Goal: Task Accomplishment & Management: Use online tool/utility

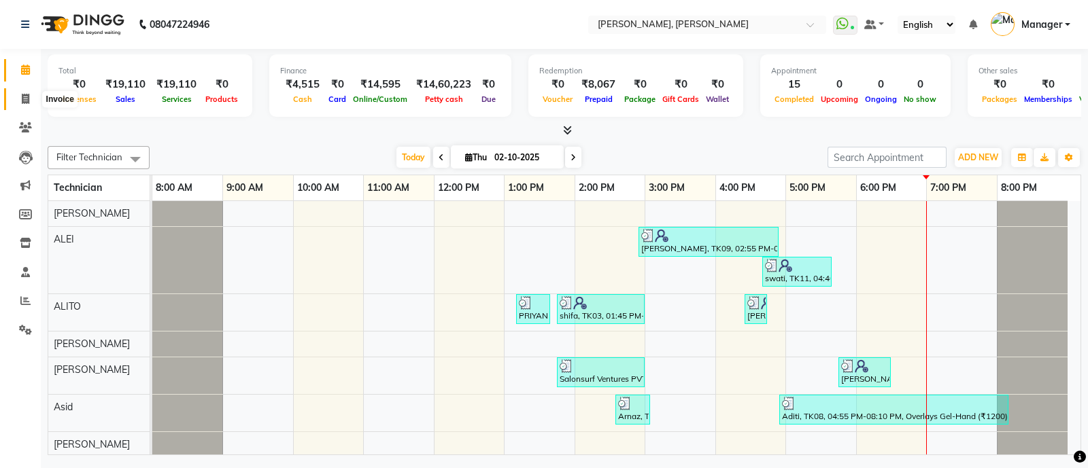
click at [24, 96] on icon at bounding box center [25, 99] width 7 height 10
select select "service"
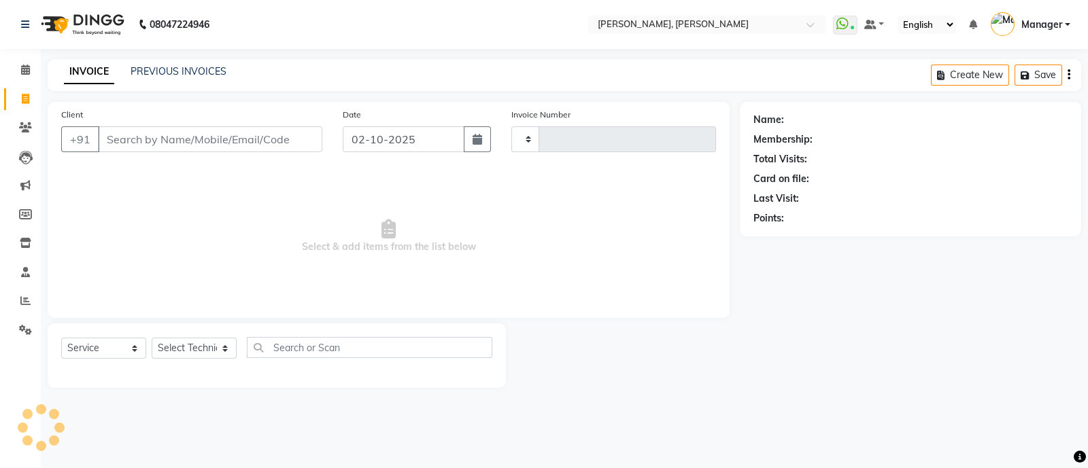
type input "4288"
select select "3767"
click at [200, 345] on select "Select Technician [PERSON_NAME] [PERSON_NAME] Asid Hanmi [PERSON_NAME] Manager …" at bounding box center [194, 348] width 85 height 21
select select "51846"
click at [152, 339] on select "Select Technician [PERSON_NAME] [PERSON_NAME] Asid Hanmi [PERSON_NAME] Manager …" at bounding box center [194, 348] width 85 height 21
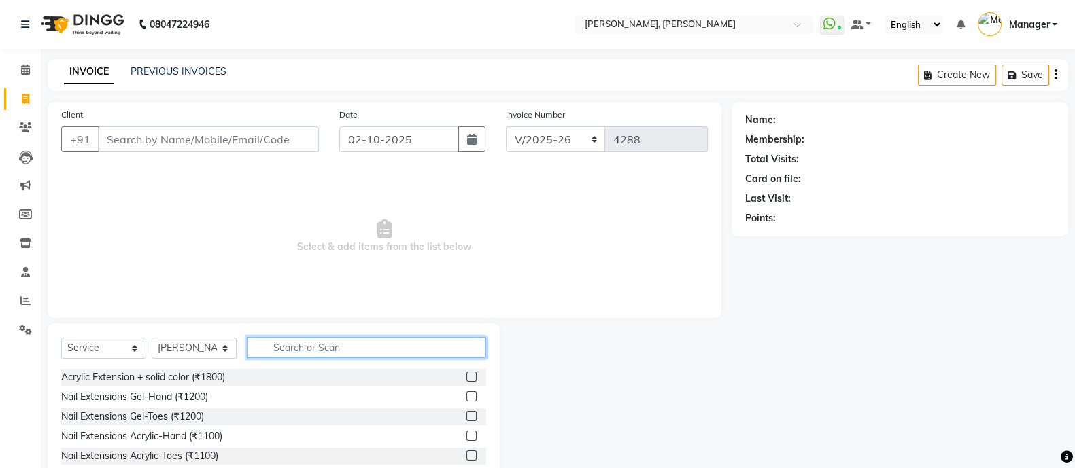
click at [355, 347] on input "text" at bounding box center [366, 347] width 239 height 21
type input "ref"
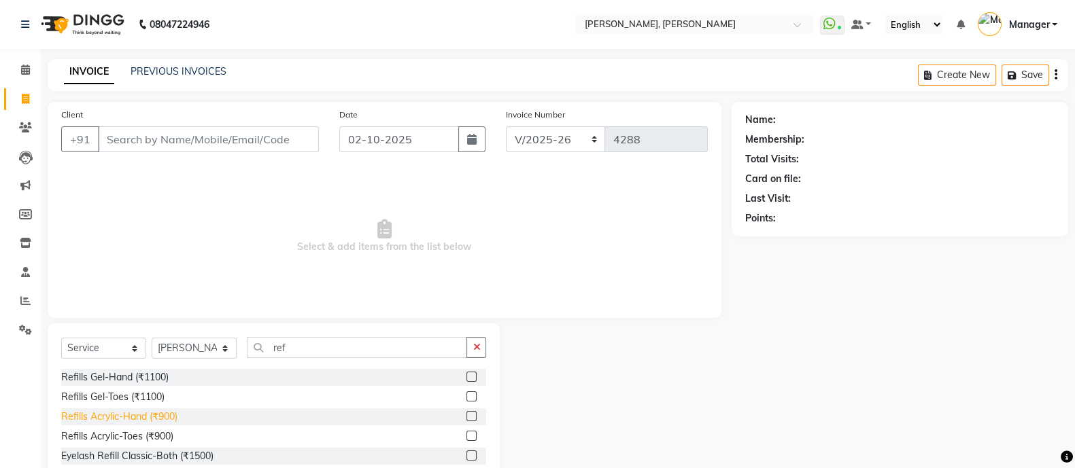
click at [168, 415] on div "Refills Acrylic-Hand (₹900)" at bounding box center [119, 417] width 116 height 14
checkbox input "false"
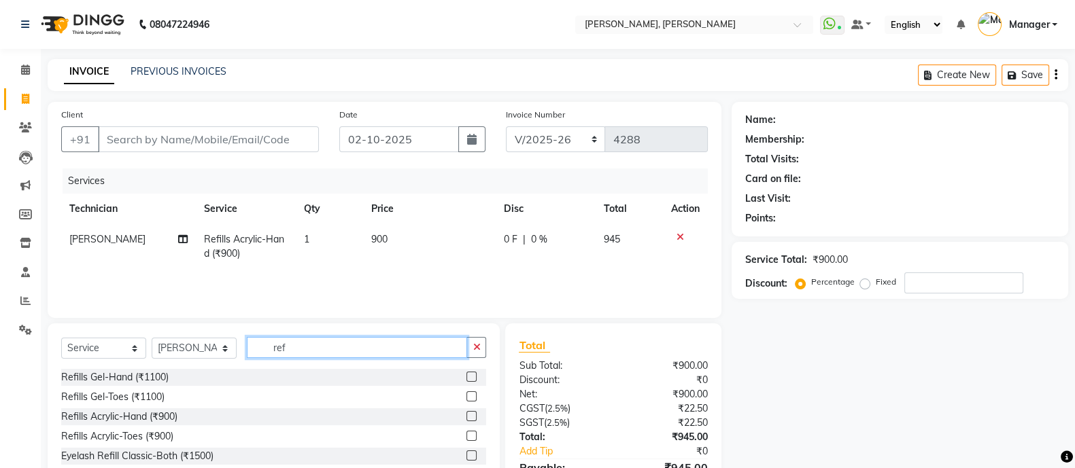
click at [341, 337] on input "ref" at bounding box center [357, 347] width 220 height 21
type input "r"
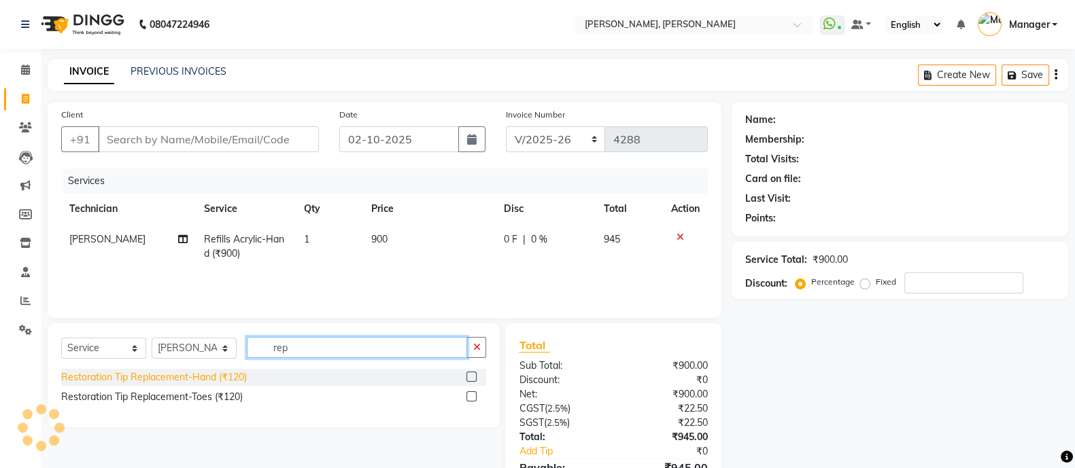
type input "rep"
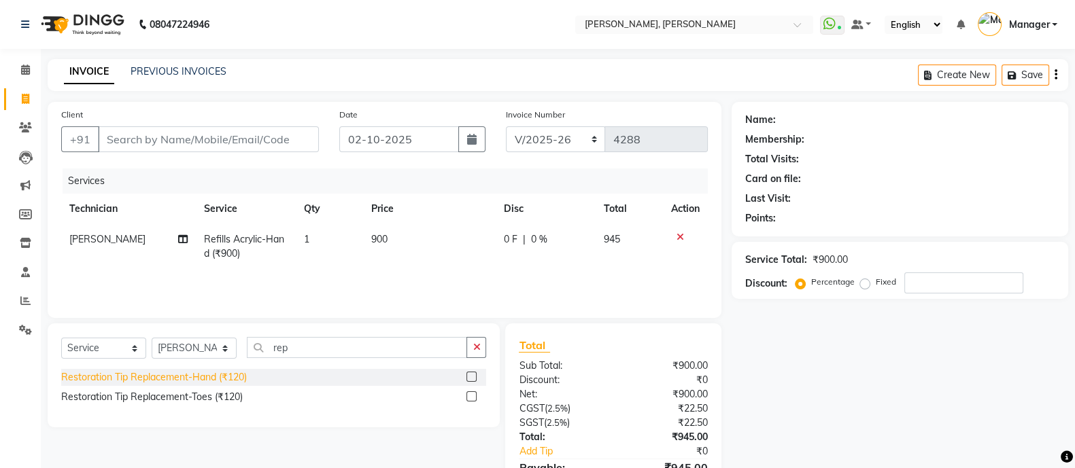
click at [183, 385] on div "Restoration Tip Replacement-Hand (₹120)" at bounding box center [273, 377] width 425 height 17
click at [203, 375] on div "Restoration Tip Replacement-Hand (₹120)" at bounding box center [154, 377] width 186 height 14
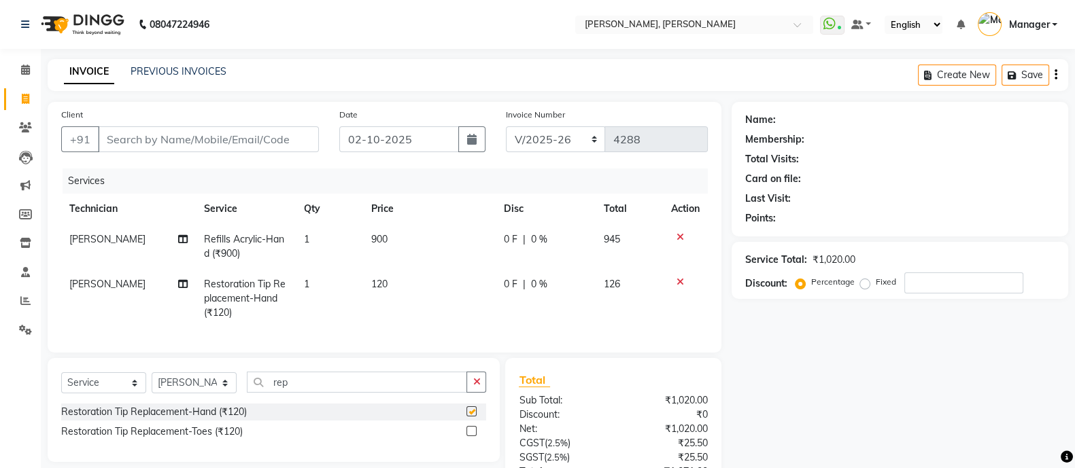
checkbox input "false"
click at [306, 287] on span "1" at bounding box center [306, 284] width 5 height 12
select select "51846"
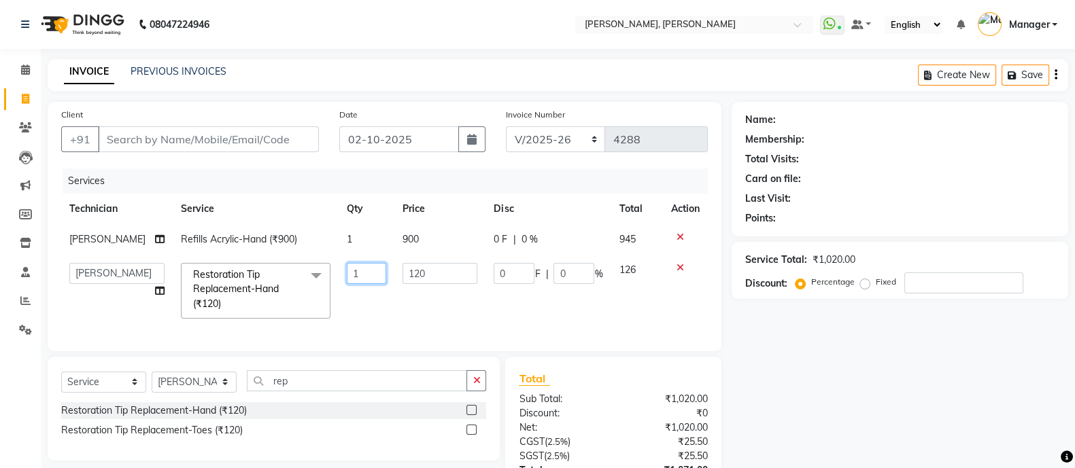
click at [357, 280] on input "1" at bounding box center [366, 273] width 39 height 21
type input "2"
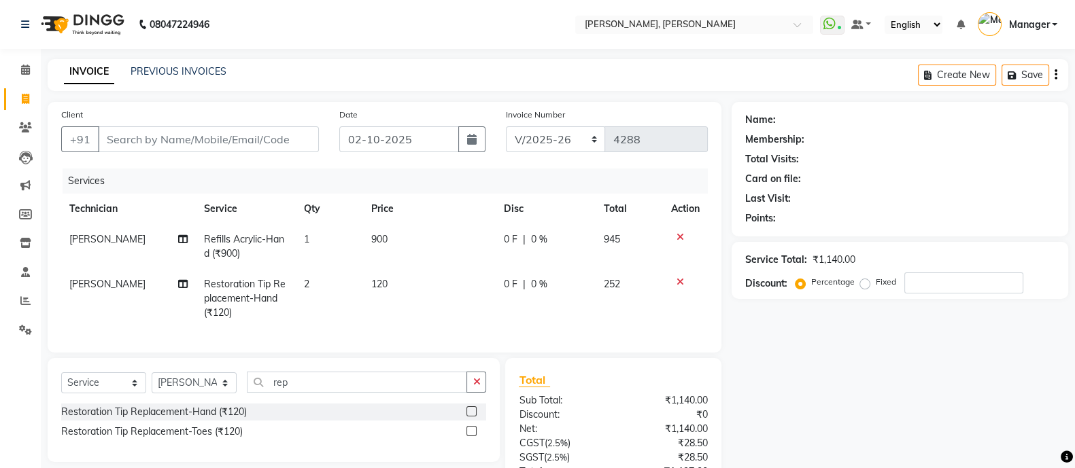
click at [324, 404] on div "Select Service Product Membership Package Voucher Prepaid Gift Card Select Tech…" at bounding box center [273, 388] width 425 height 32
click at [322, 393] on input "rep" at bounding box center [357, 382] width 220 height 21
type input "r"
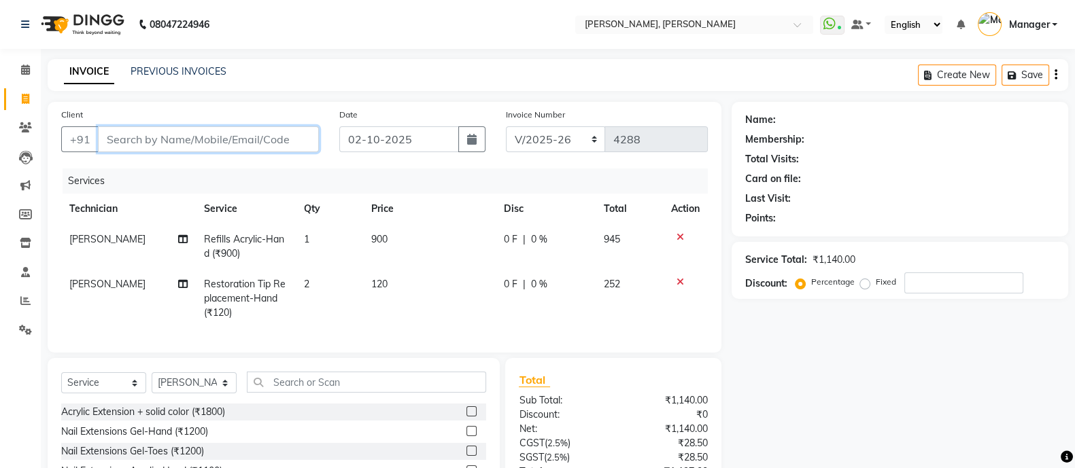
click at [253, 139] on input "Client" at bounding box center [208, 139] width 221 height 26
type input "8"
type input "0"
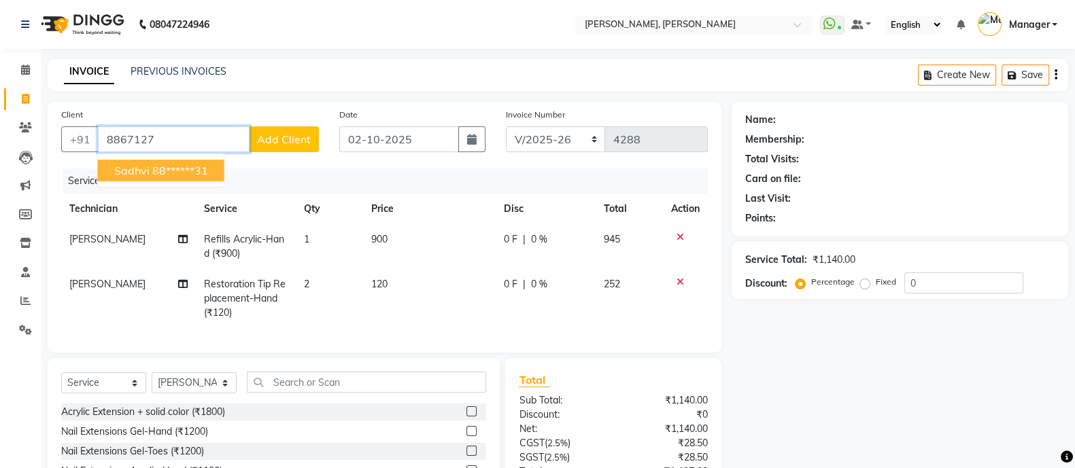
click at [133, 177] on span "Sadhvi" at bounding box center [131, 171] width 35 height 14
type input "88******31"
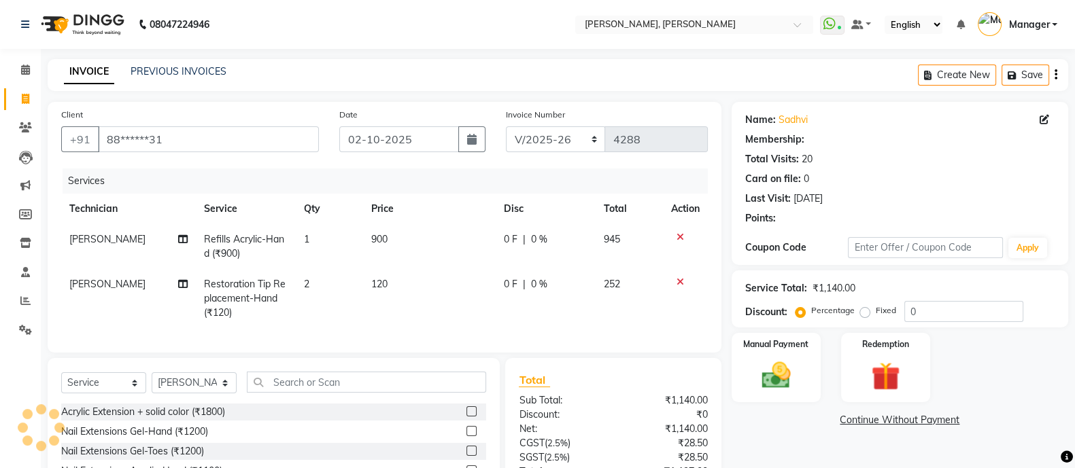
select select "1: Object"
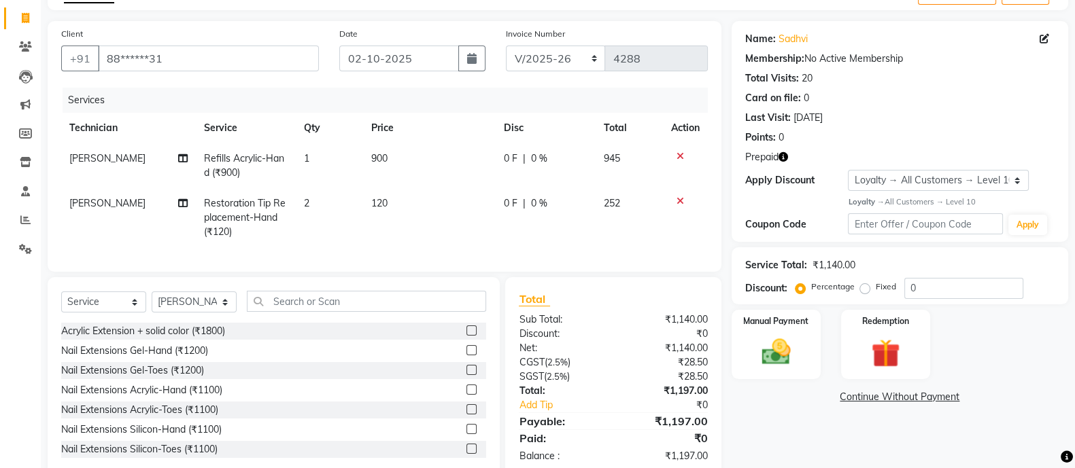
scroll to position [124, 0]
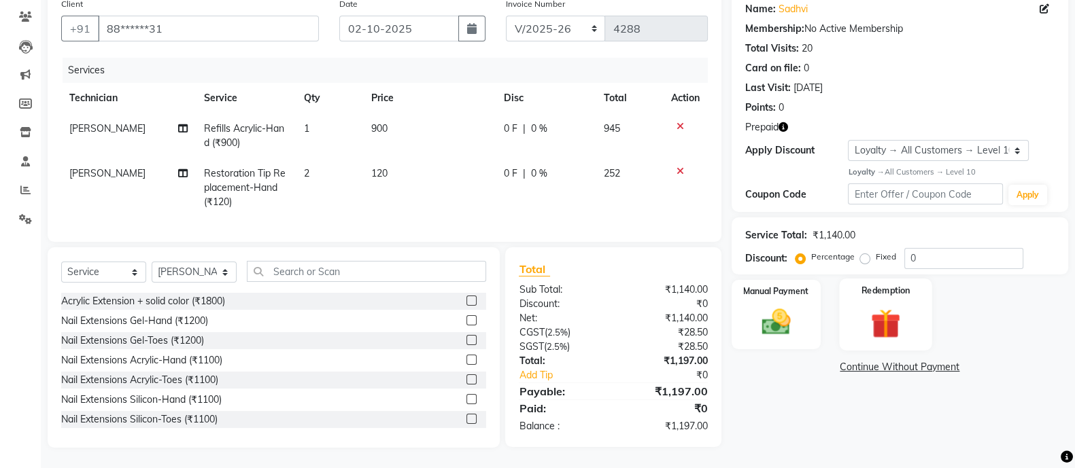
click at [872, 284] on label "Redemption" at bounding box center [885, 290] width 49 height 13
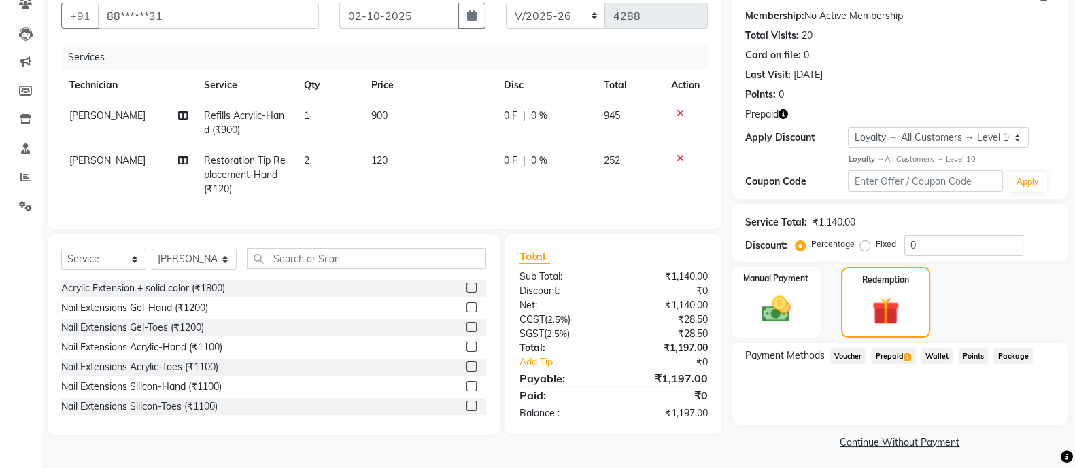
click at [893, 351] on span "Prepaid 1" at bounding box center [893, 357] width 44 height 16
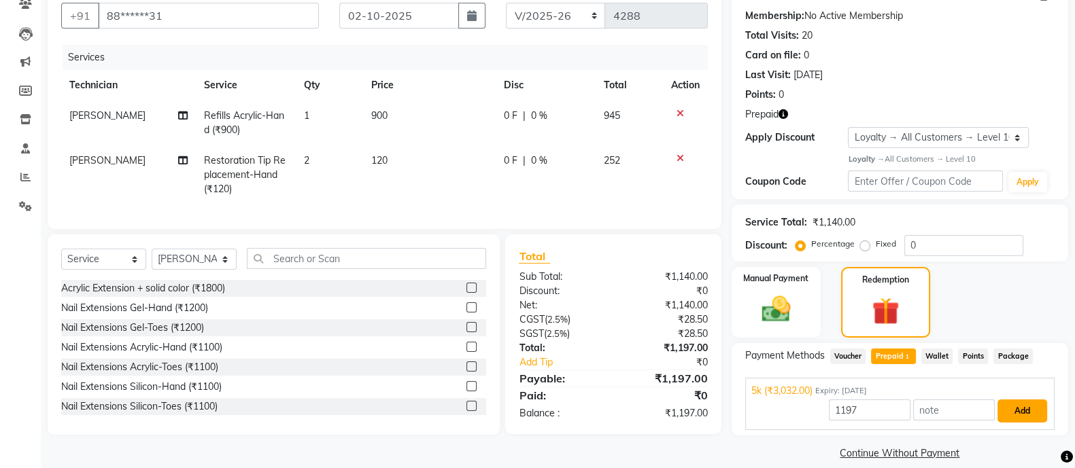
click at [1023, 410] on button "Add" at bounding box center [1022, 411] width 50 height 23
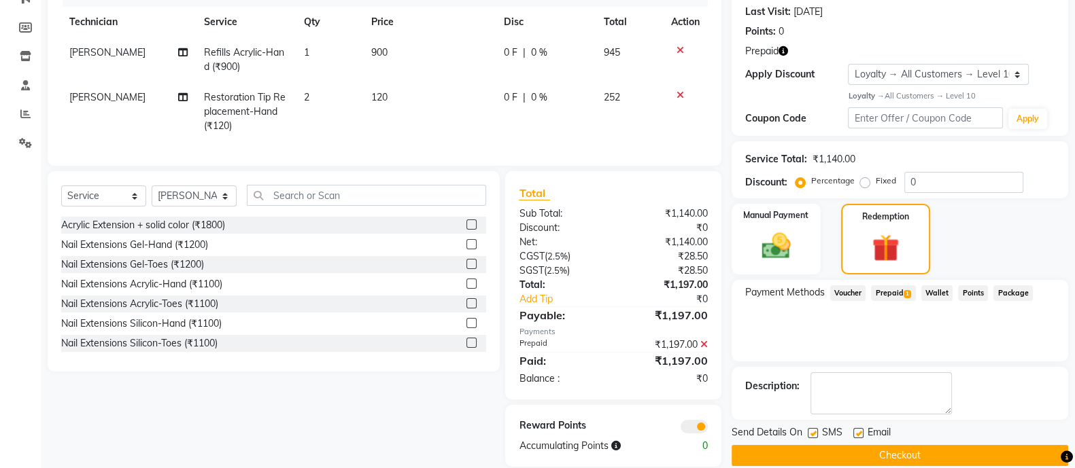
scroll to position [220, 0]
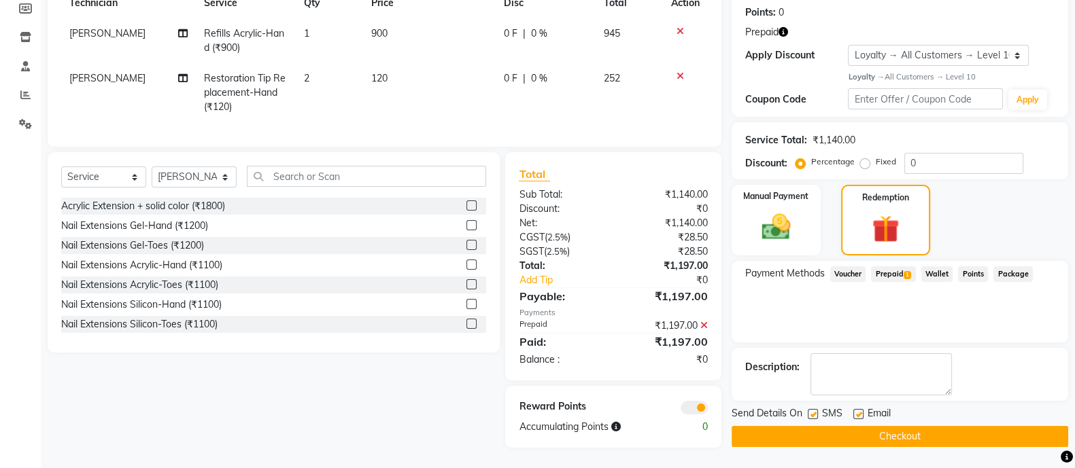
click at [920, 426] on button "Checkout" at bounding box center [899, 436] width 336 height 21
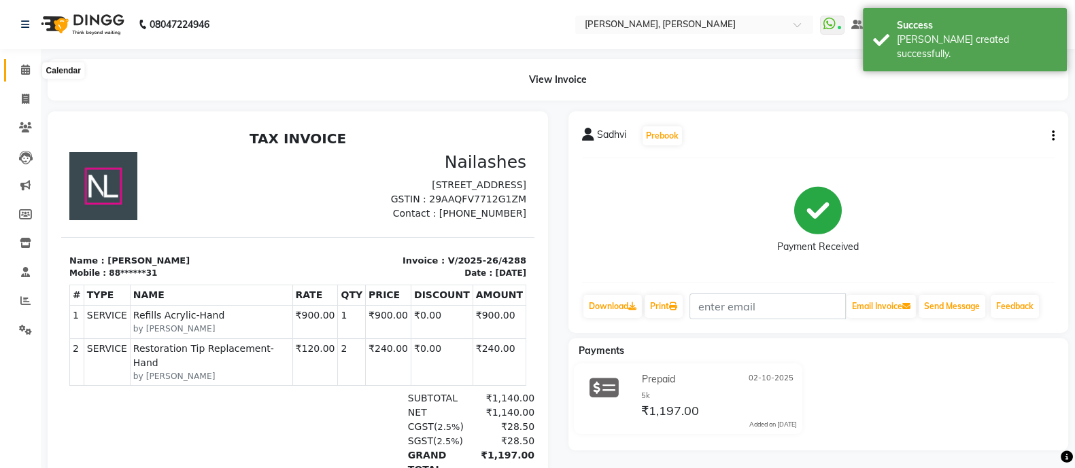
click at [26, 65] on icon at bounding box center [25, 70] width 9 height 10
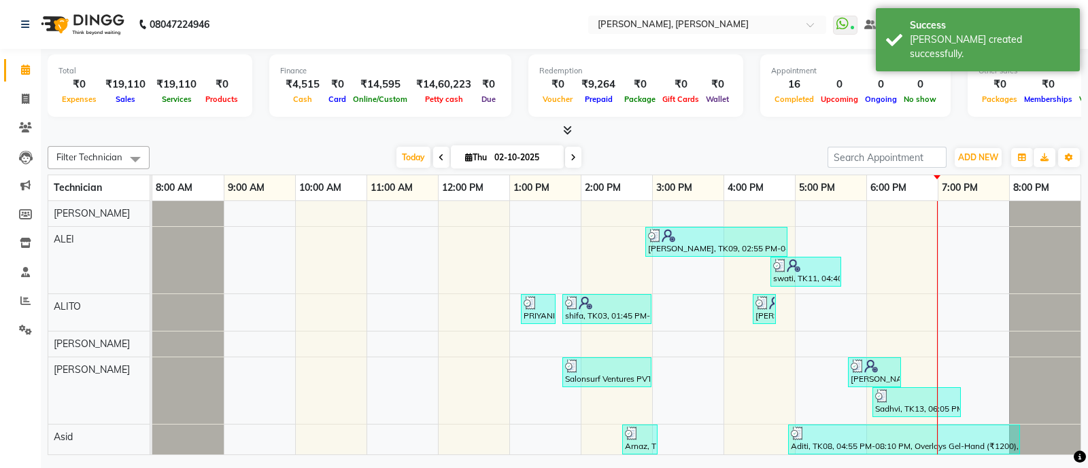
click at [563, 125] on icon at bounding box center [567, 130] width 9 height 10
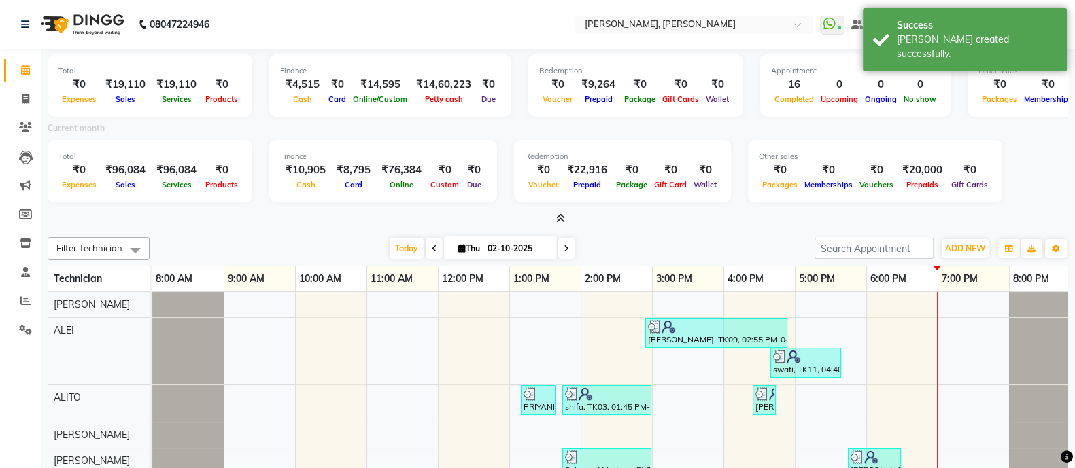
click at [558, 215] on icon at bounding box center [560, 218] width 9 height 10
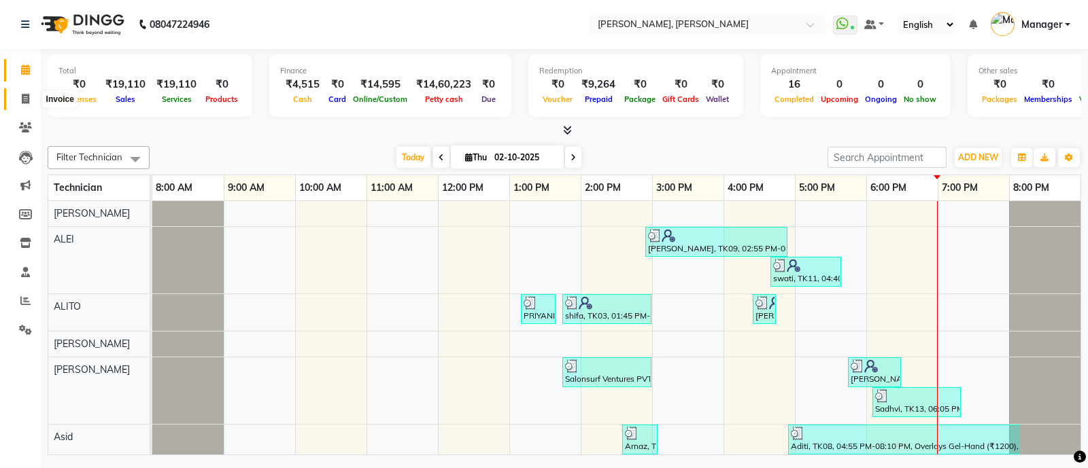
click at [22, 98] on icon at bounding box center [25, 99] width 7 height 10
select select "service"
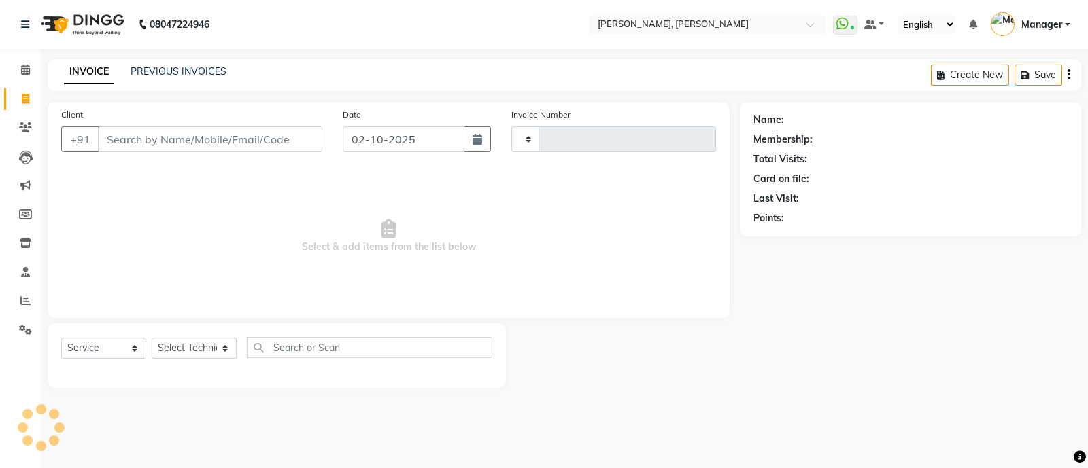
type input "4289"
select select "3767"
click at [190, 347] on select "Select Technician" at bounding box center [194, 348] width 85 height 21
select select "64801"
click at [152, 339] on select "Select Technician [PERSON_NAME] [PERSON_NAME] Asid Hanmi [PERSON_NAME] Manager …" at bounding box center [194, 348] width 85 height 21
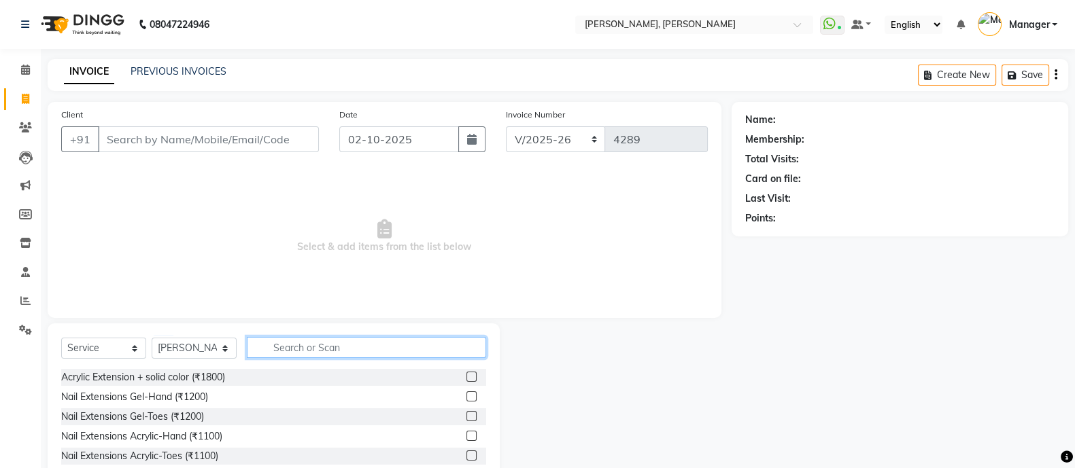
click at [322, 344] on input "text" at bounding box center [366, 347] width 239 height 21
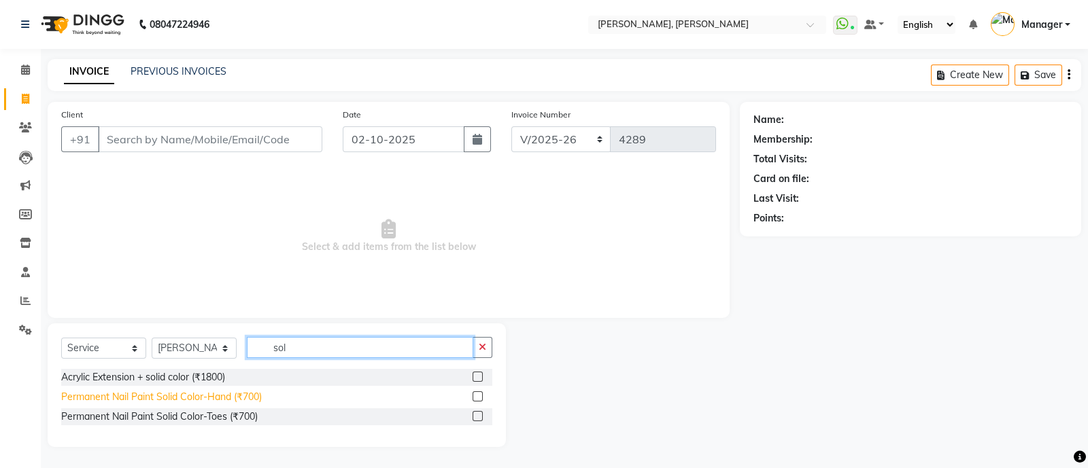
type input "sol"
click at [219, 397] on div "Permanent Nail Paint Solid Color-Hand (₹700)" at bounding box center [161, 397] width 201 height 14
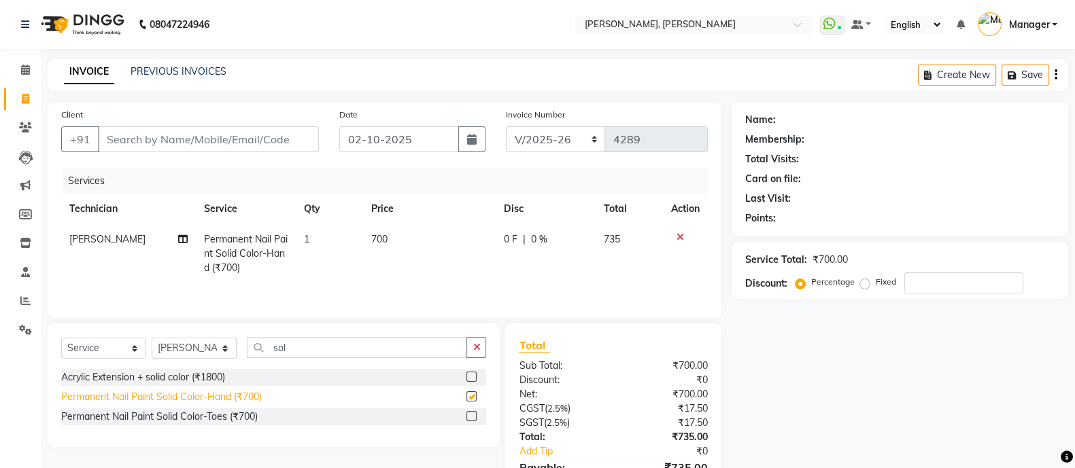
checkbox input "false"
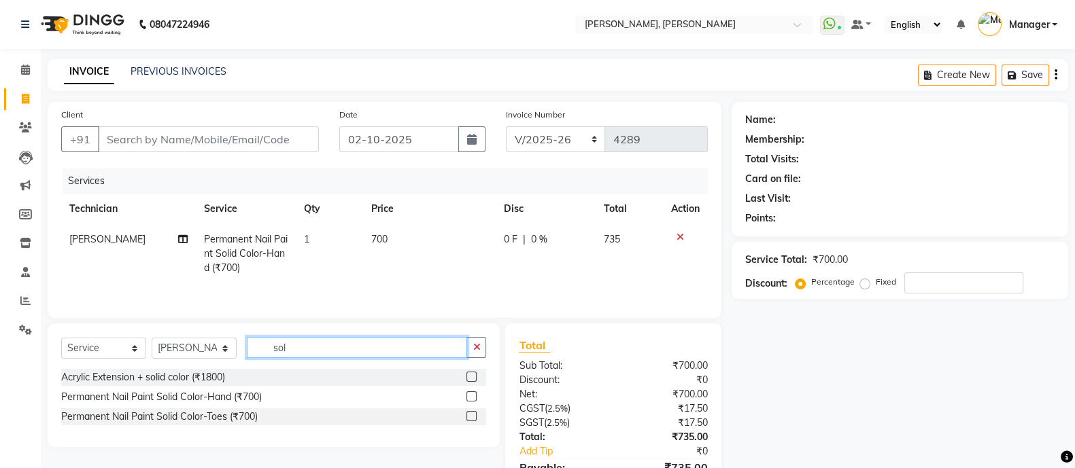
click at [307, 351] on input "sol" at bounding box center [357, 347] width 220 height 21
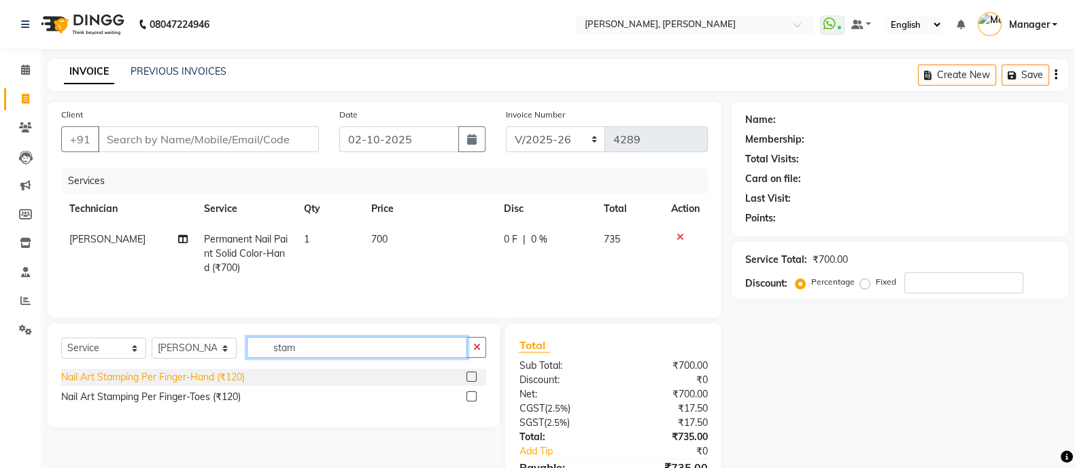
type input "stam"
click at [187, 377] on div "Nail Art Stamping Per Finger-Hand (₹120)" at bounding box center [153, 377] width 184 height 14
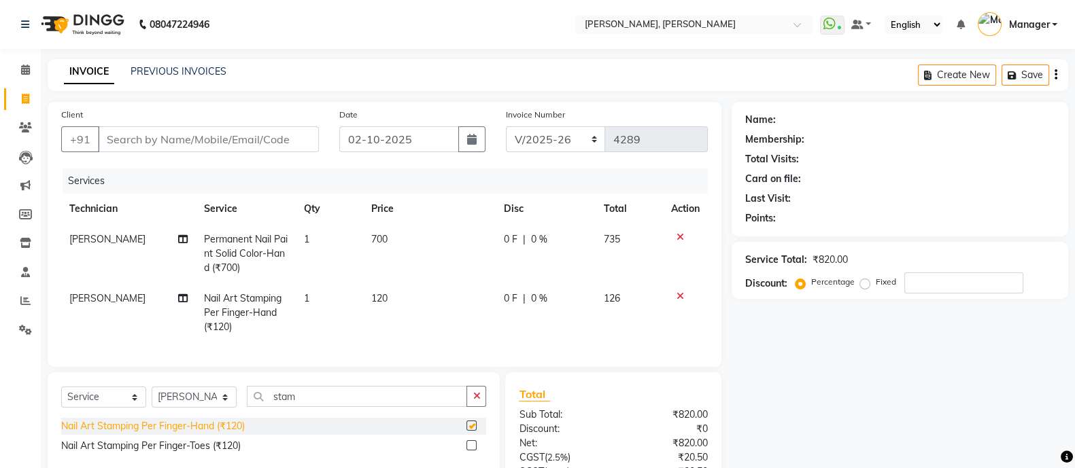
checkbox input "false"
click at [307, 305] on span "1" at bounding box center [306, 298] width 5 height 12
select select "64801"
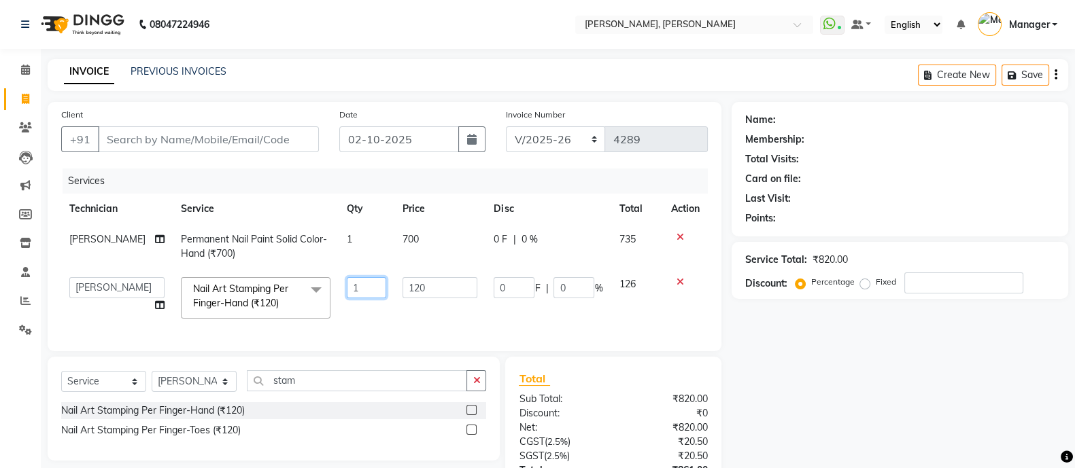
click at [370, 291] on input "1" at bounding box center [366, 287] width 39 height 21
type input "4"
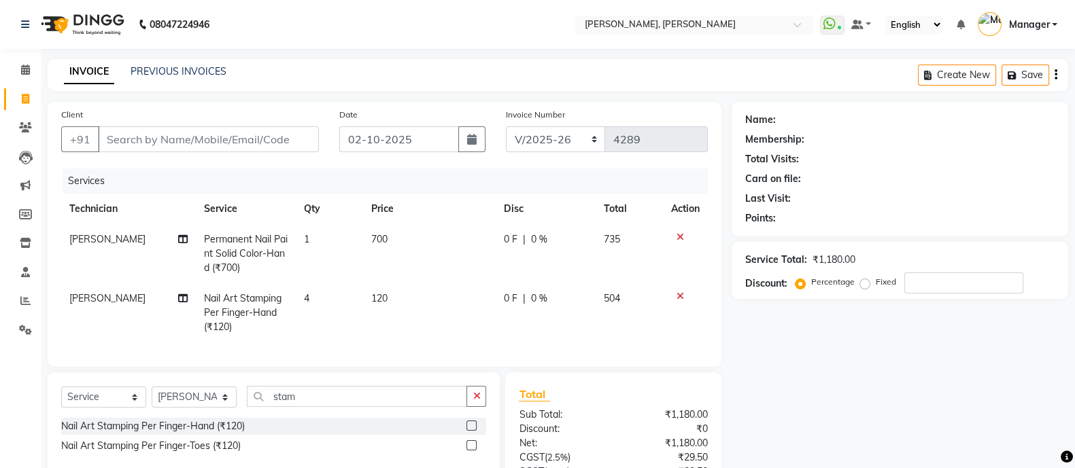
click at [379, 302] on span "120" at bounding box center [379, 298] width 16 height 12
select select "64801"
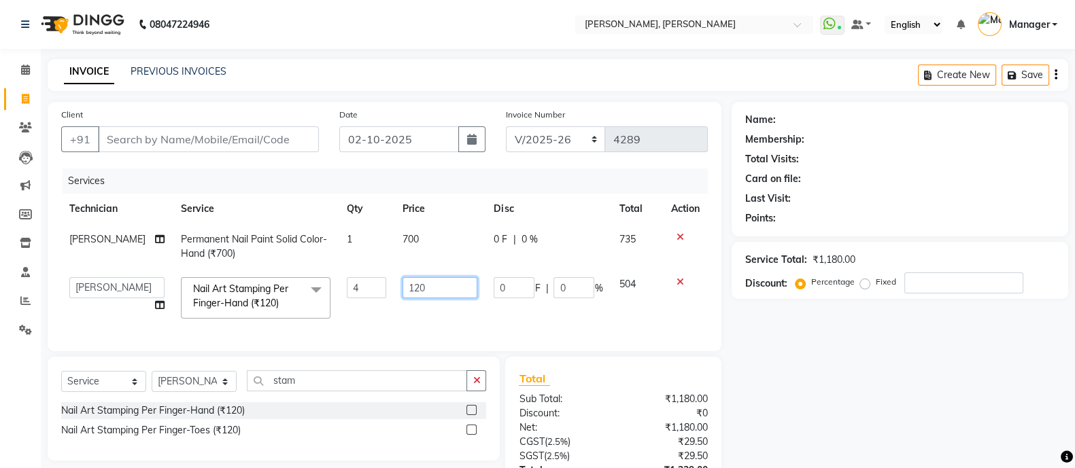
click at [411, 286] on input "120" at bounding box center [439, 287] width 75 height 21
type input "150"
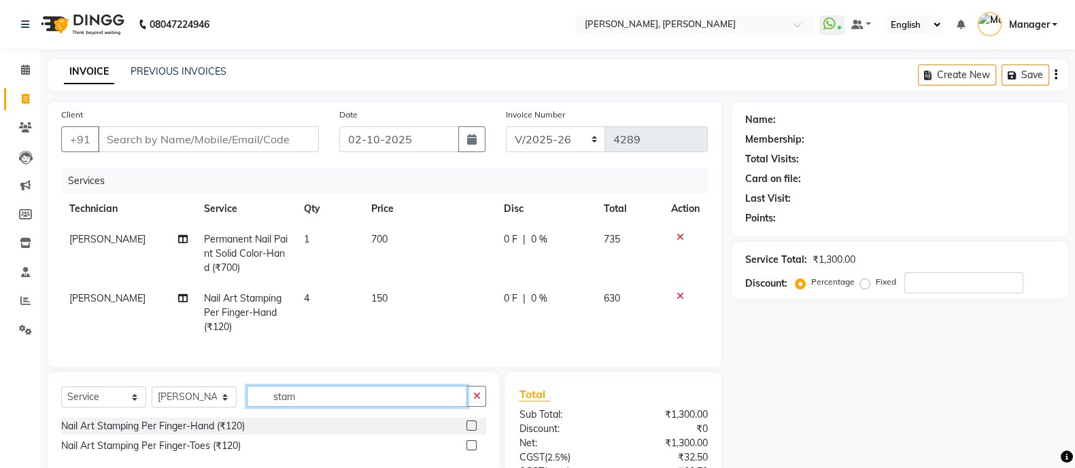
click at [311, 398] on div "Select Service Product Membership Package Voucher Prepaid Gift Card Select Tech…" at bounding box center [274, 425] width 452 height 104
type input "s"
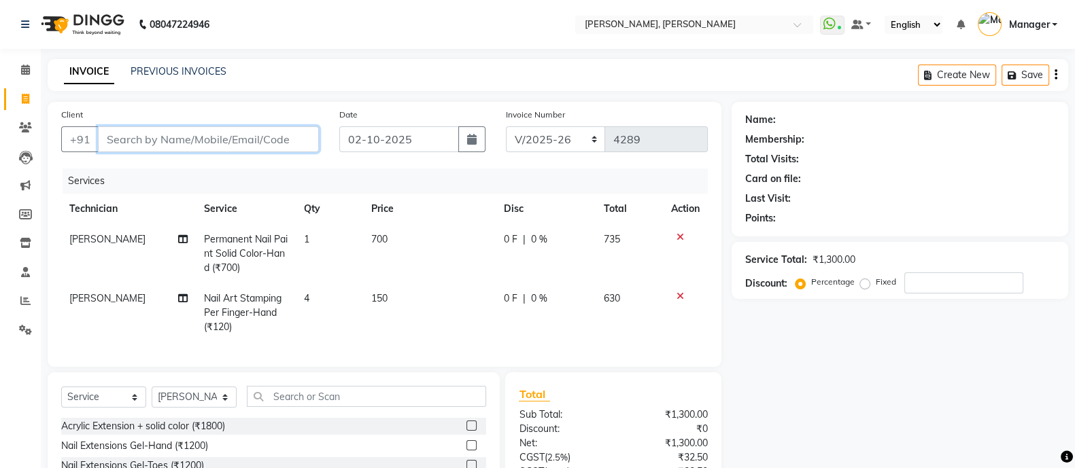
click at [205, 137] on input "Client" at bounding box center [208, 139] width 221 height 26
click at [252, 143] on input "Client" at bounding box center [208, 139] width 221 height 26
type input "9"
type input "0"
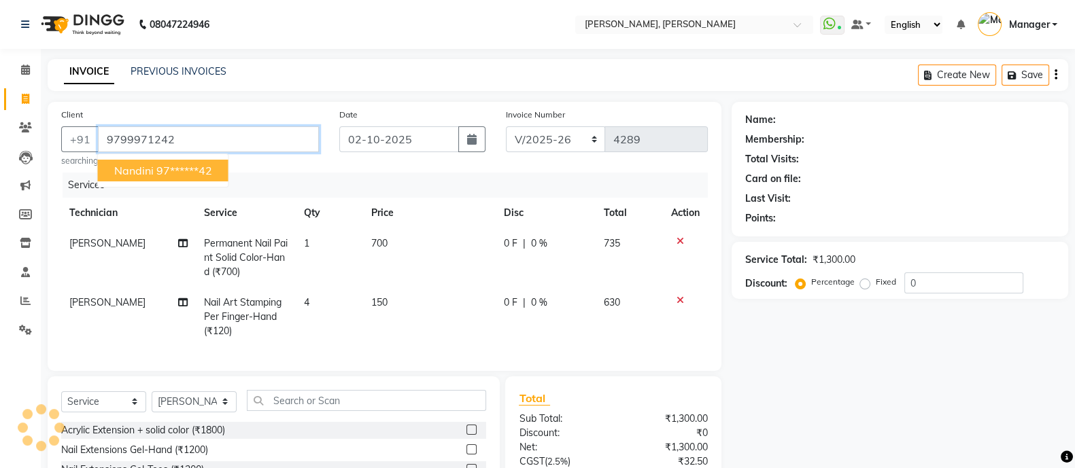
type input "9799971242"
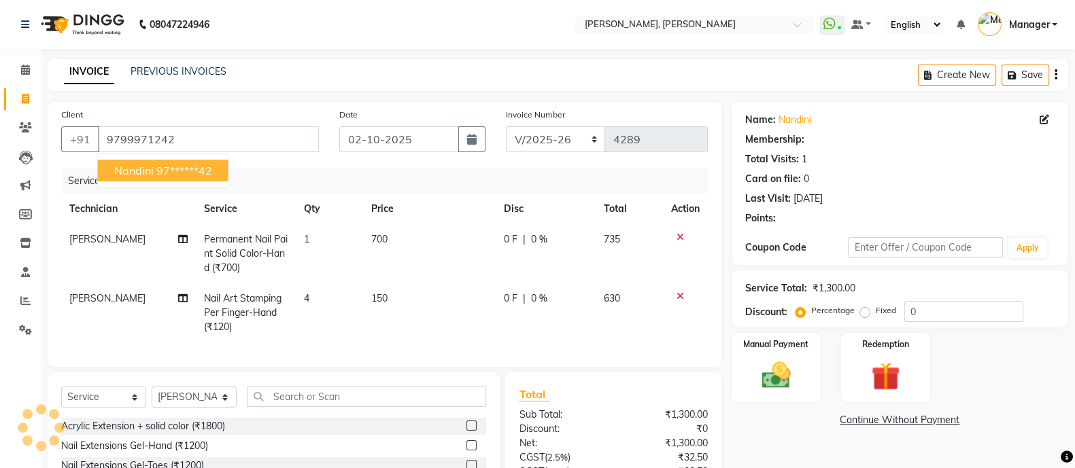
select select "1: Object"
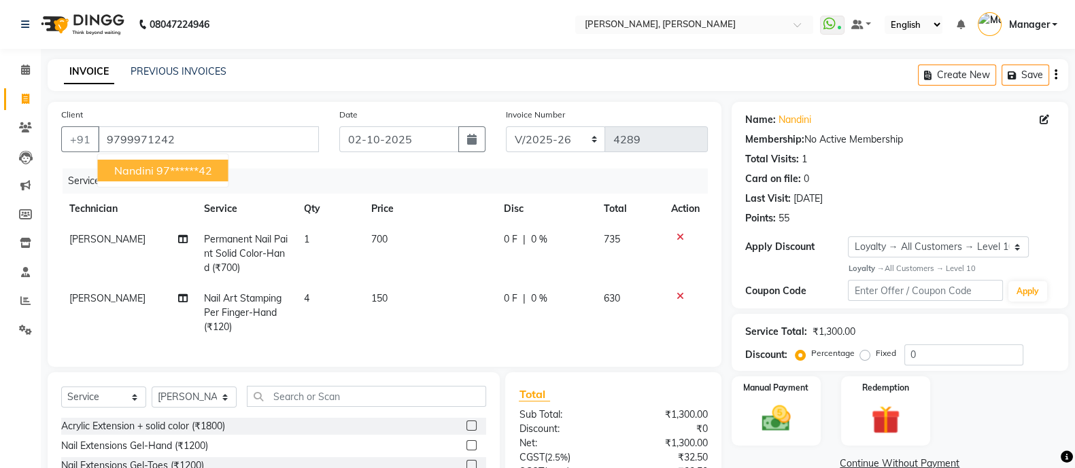
click at [176, 177] on ngb-highlight "97******42" at bounding box center [184, 171] width 56 height 14
type input "97******42"
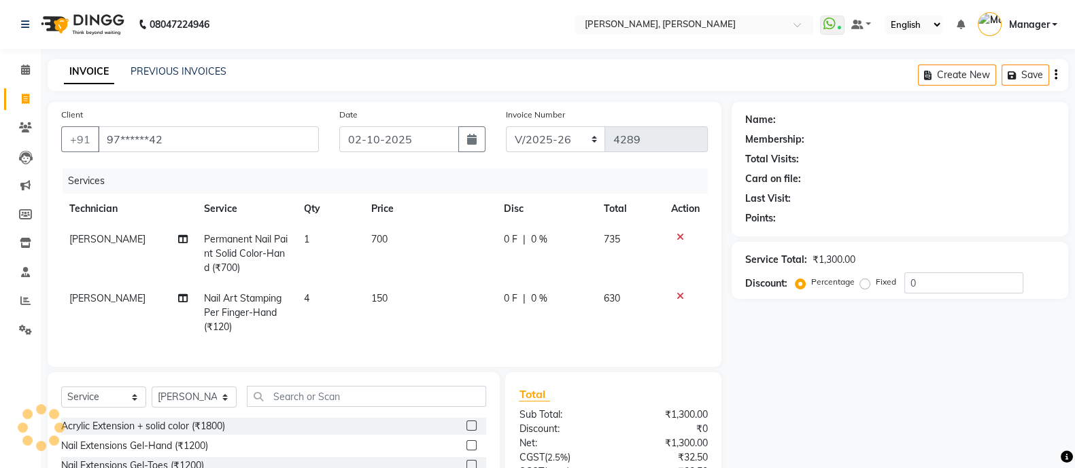
select select "1: Object"
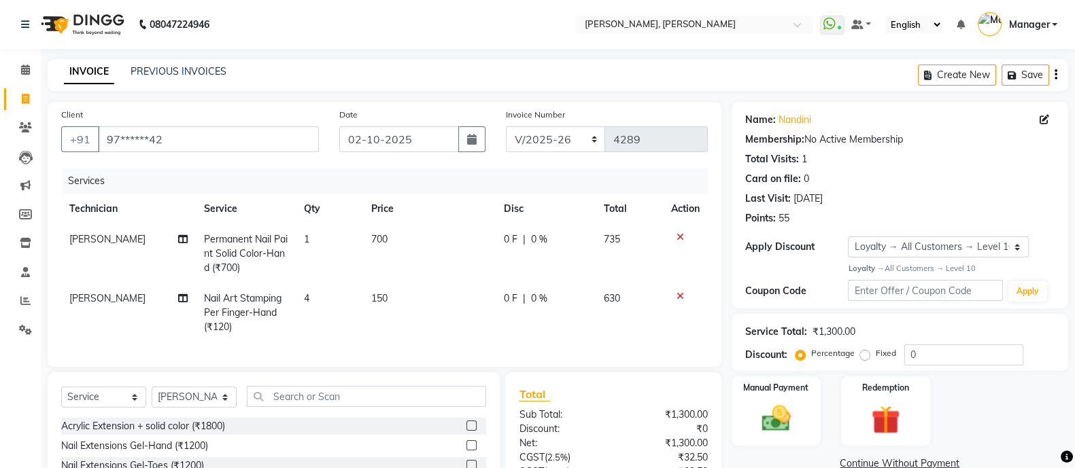
scroll to position [138, 0]
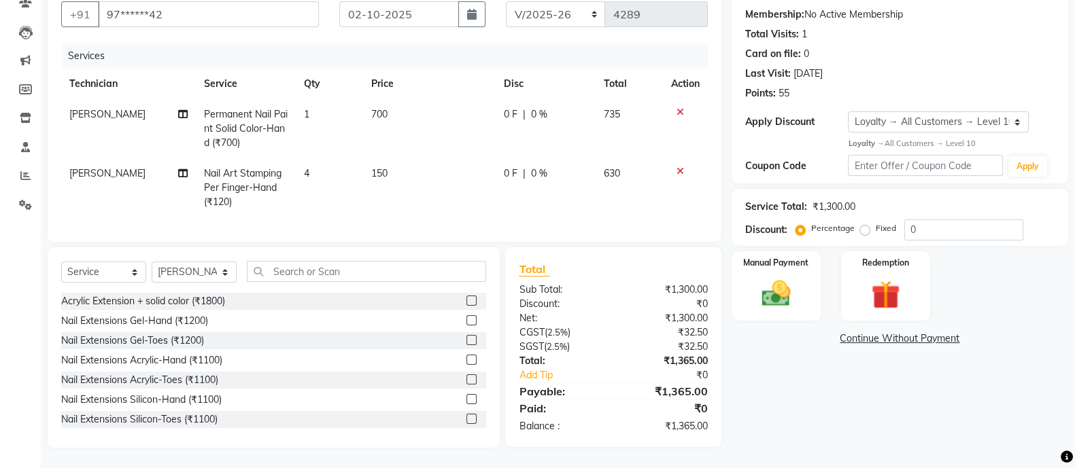
click at [805, 411] on div "Name: [PERSON_NAME] Membership: No Active Membership Total Visits: 1 Card on fi…" at bounding box center [904, 212] width 347 height 471
click at [346, 285] on div "Select Service Product Membership Package Voucher Prepaid Gift Card Select Tech…" at bounding box center [273, 277] width 425 height 32
click at [347, 269] on input "text" at bounding box center [366, 271] width 239 height 21
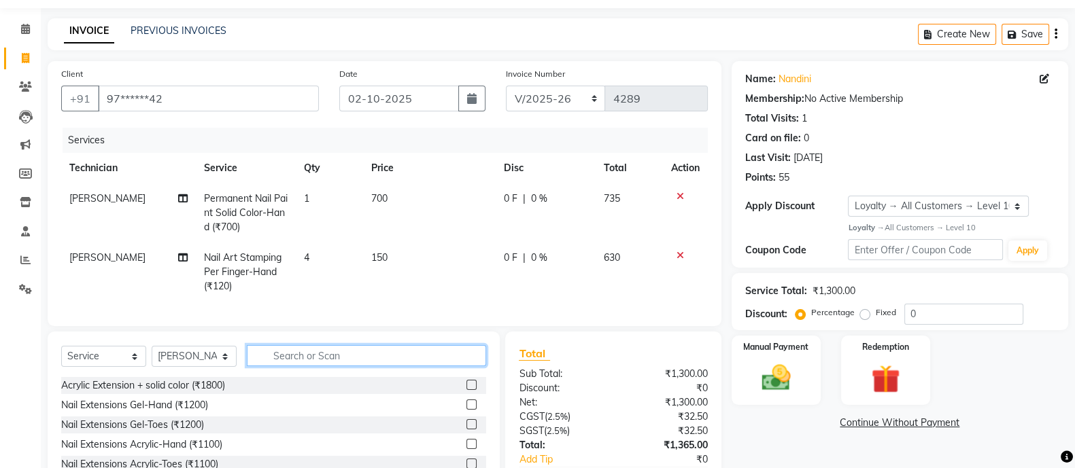
scroll to position [0, 0]
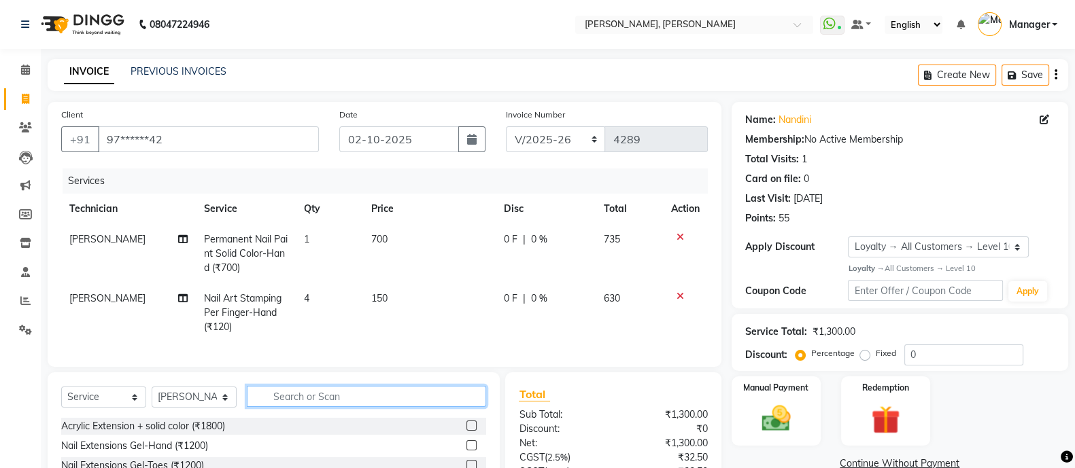
click at [332, 407] on input "text" at bounding box center [366, 396] width 239 height 21
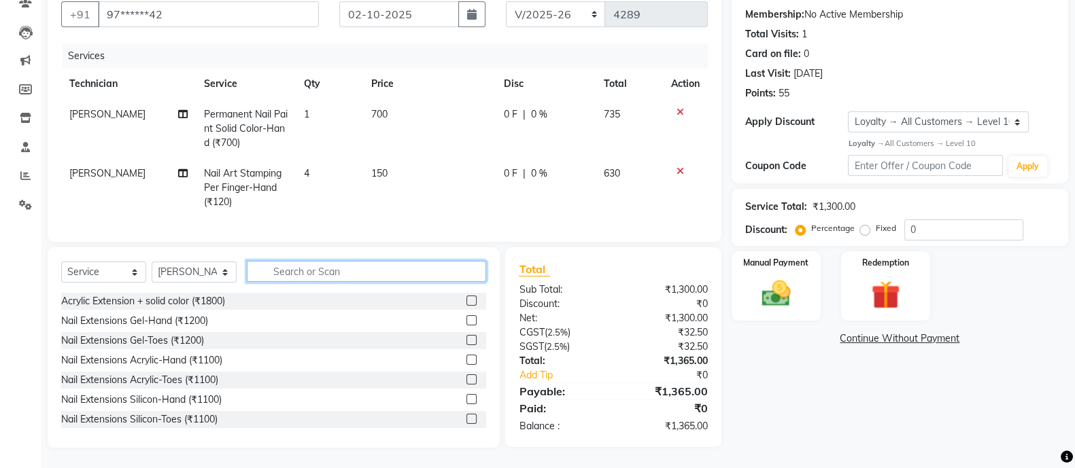
click at [394, 281] on input "text" at bounding box center [366, 271] width 239 height 21
click at [783, 256] on label "Manual Payment" at bounding box center [776, 262] width 68 height 13
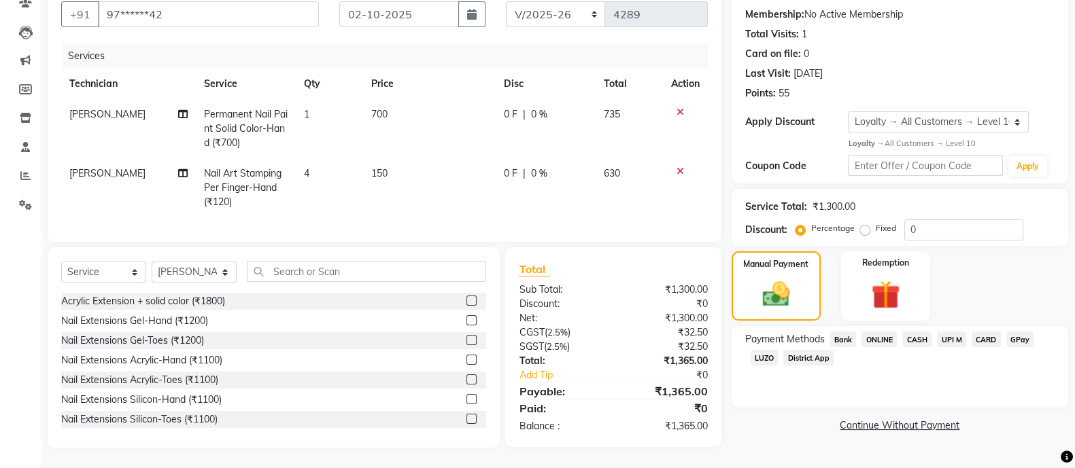
click at [886, 332] on span "ONLINE" at bounding box center [878, 340] width 35 height 16
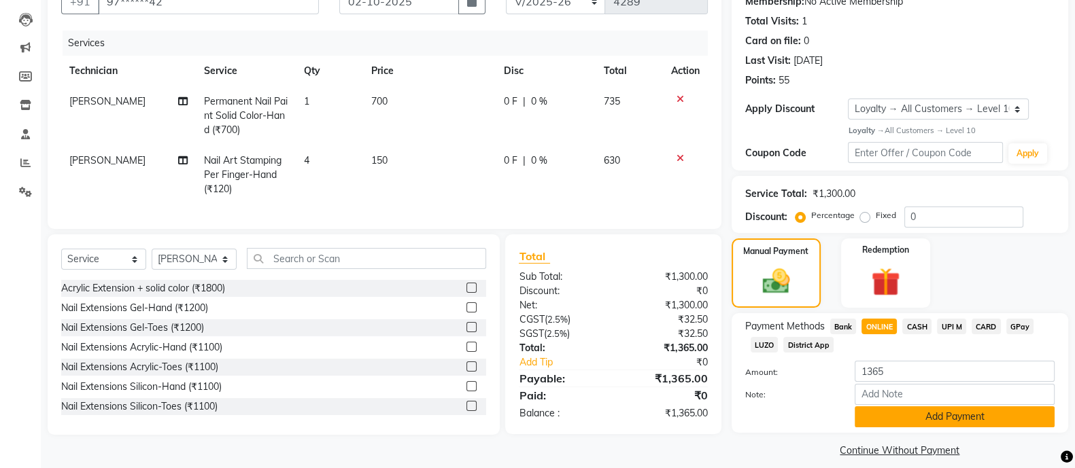
click at [972, 423] on button "Add Payment" at bounding box center [954, 416] width 200 height 21
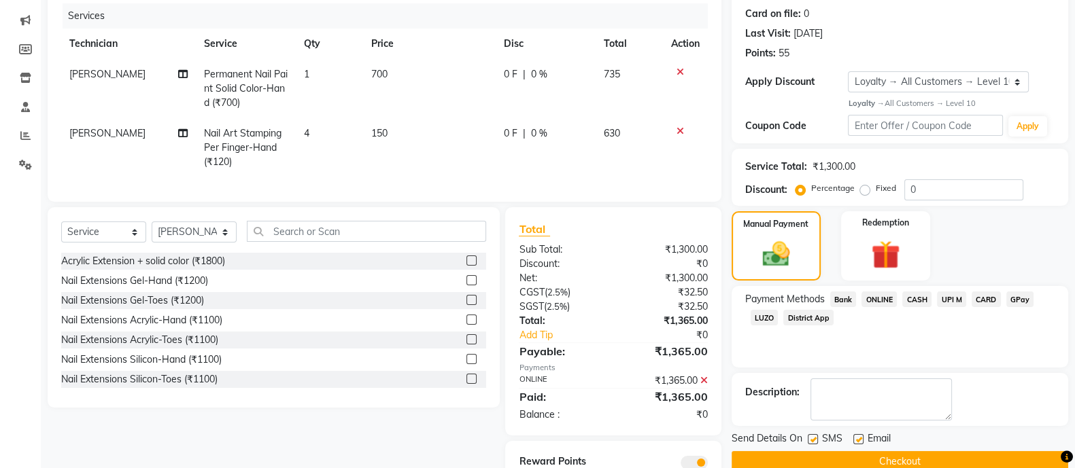
scroll to position [235, 0]
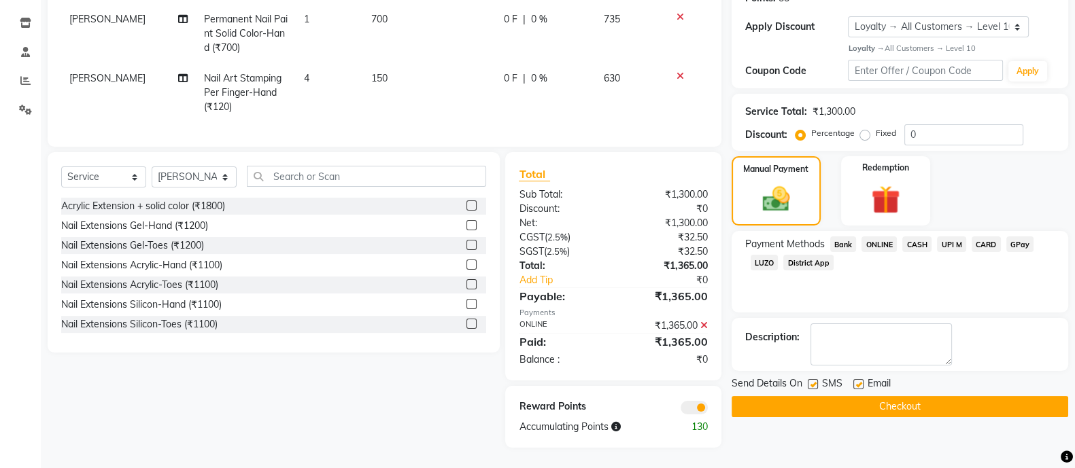
click at [958, 396] on button "Checkout" at bounding box center [899, 406] width 336 height 21
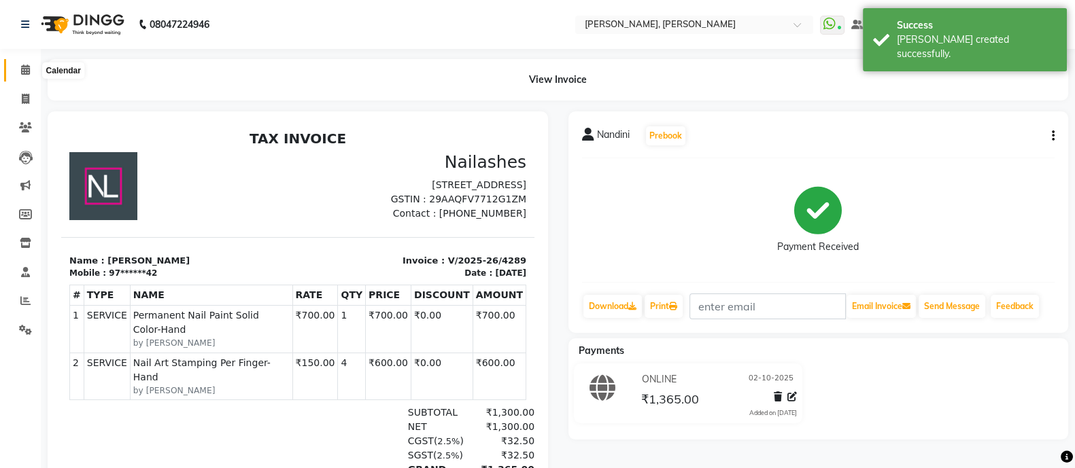
click at [26, 63] on span at bounding box center [26, 71] width 24 height 16
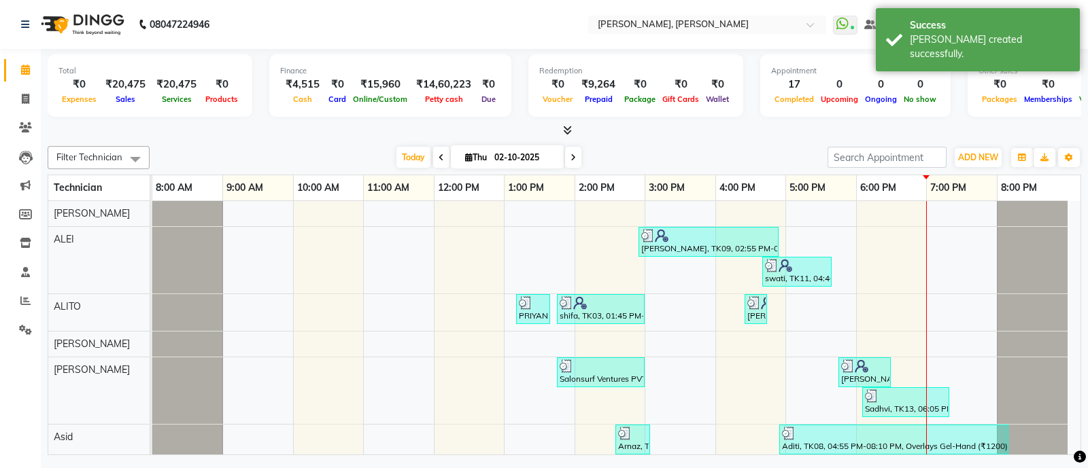
click at [569, 125] on icon at bounding box center [567, 130] width 9 height 10
